Goal: Transaction & Acquisition: Purchase product/service

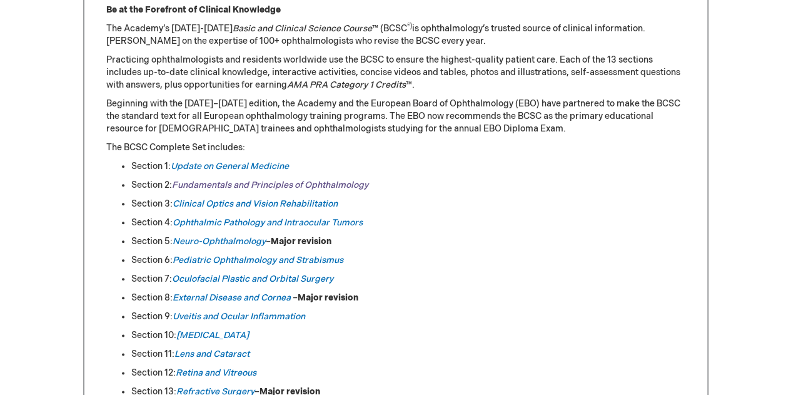
scroll to position [592, 0]
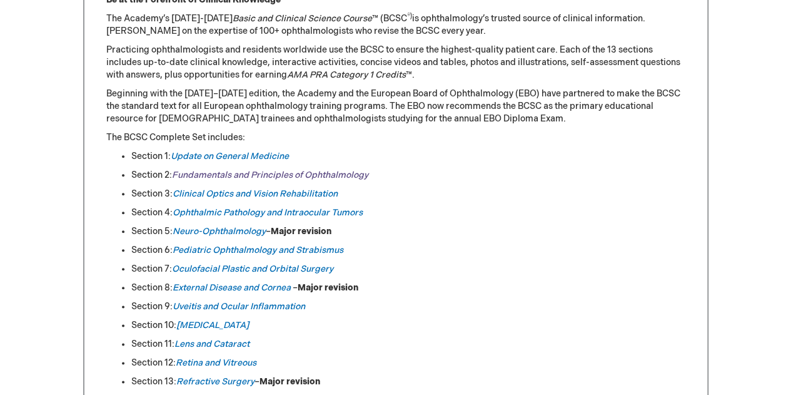
click at [240, 174] on link "Fundamentals and Principles of Ophthalmology" at bounding box center [270, 175] width 196 height 11
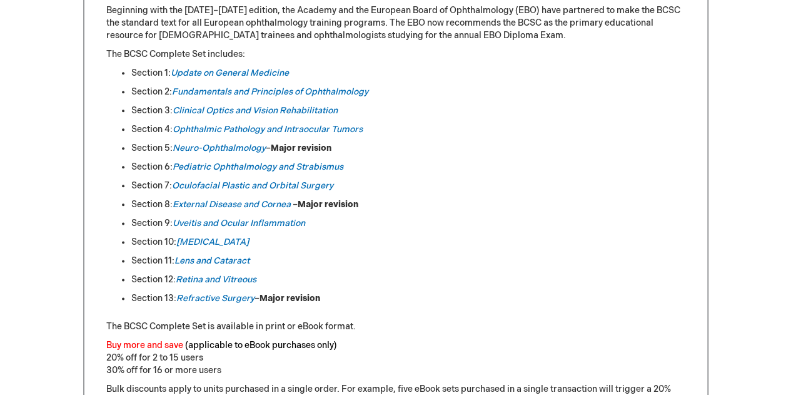
scroll to position [665, 0]
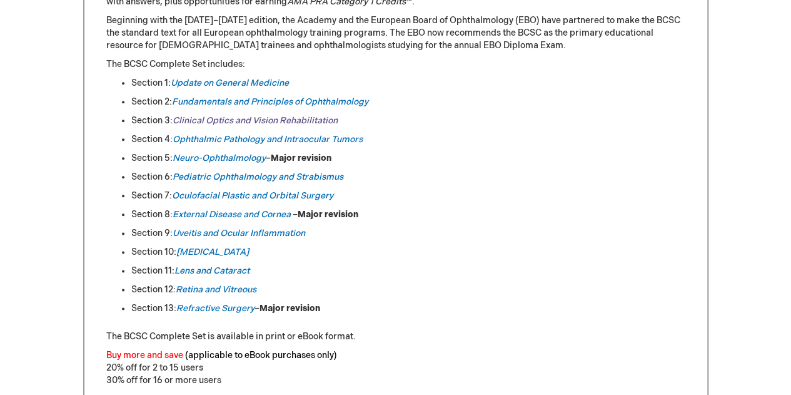
click at [235, 119] on link "Clinical Optics and Vision Rehabilitation" at bounding box center [255, 120] width 165 height 11
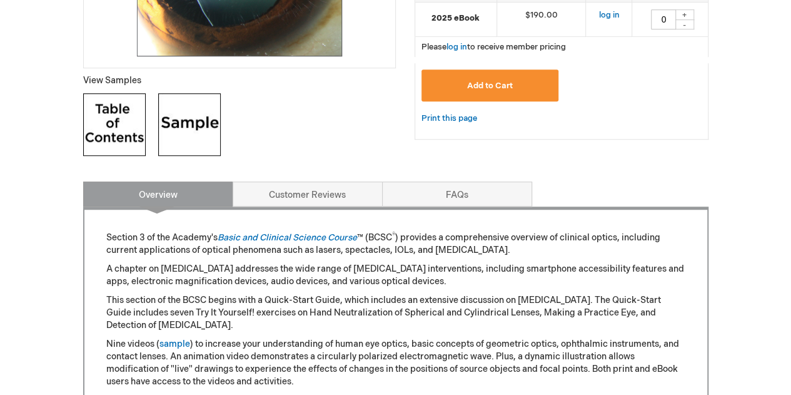
scroll to position [432, 0]
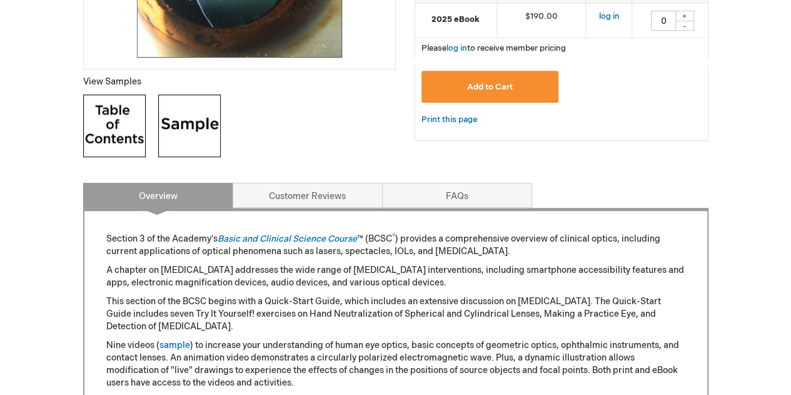
click at [112, 118] on img at bounding box center [114, 125] width 63 height 63
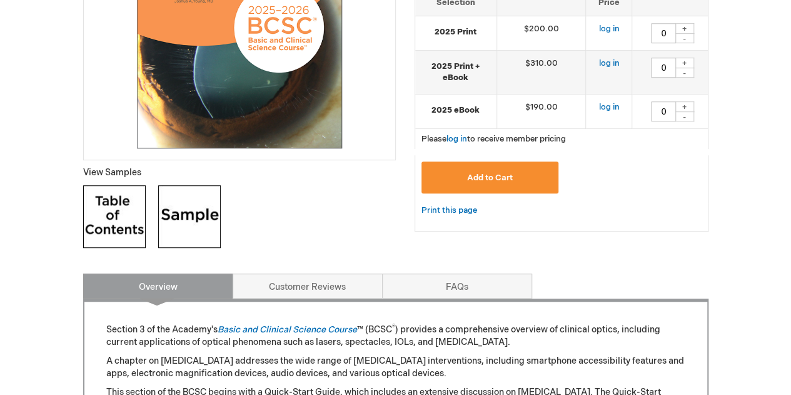
scroll to position [167, 0]
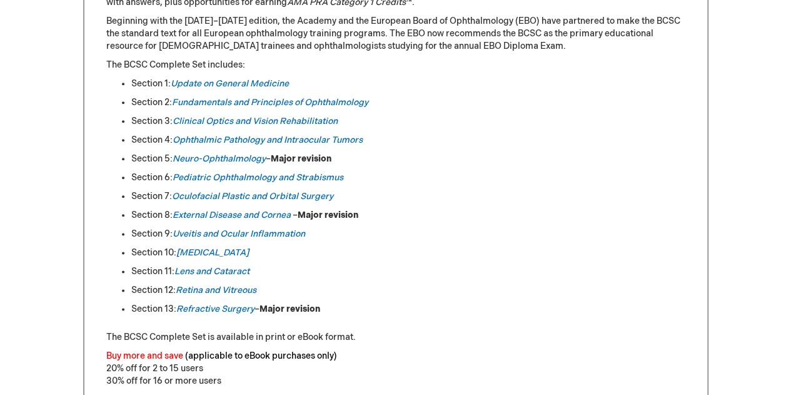
scroll to position [664, 0]
type input "0"
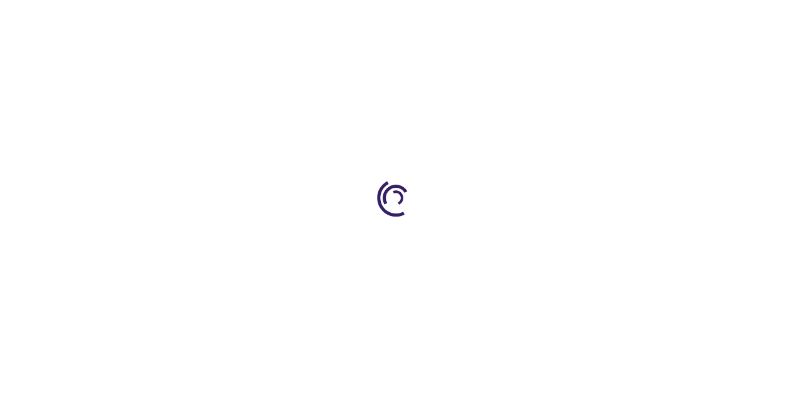
type input "0"
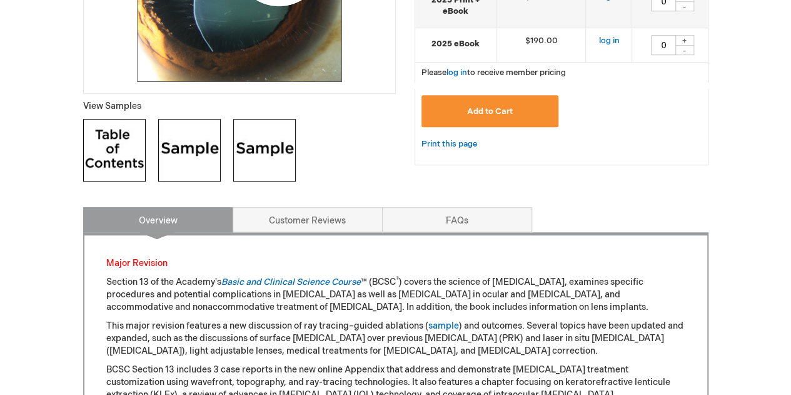
scroll to position [408, 0]
click at [96, 147] on img at bounding box center [114, 149] width 63 height 63
